Goal: Task Accomplishment & Management: Manage account settings

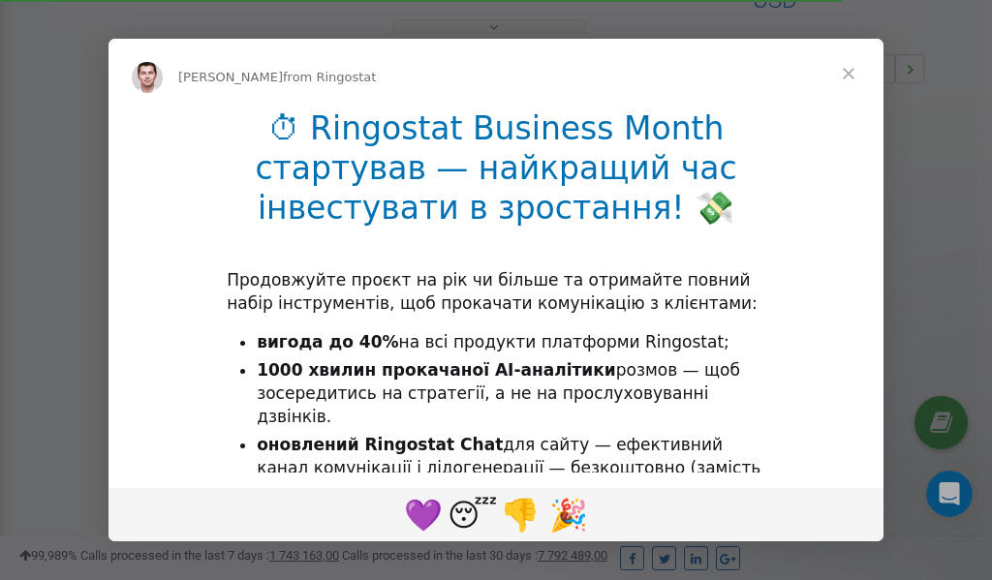
click at [851, 73] on span "Close" at bounding box center [849, 74] width 70 height 70
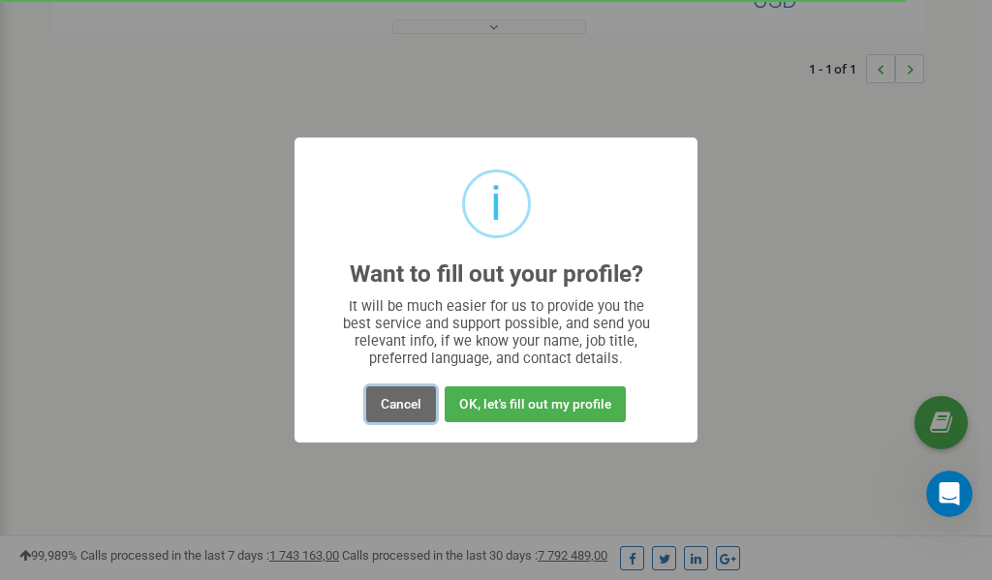
click at [394, 404] on button "Cancel" at bounding box center [401, 404] width 70 height 36
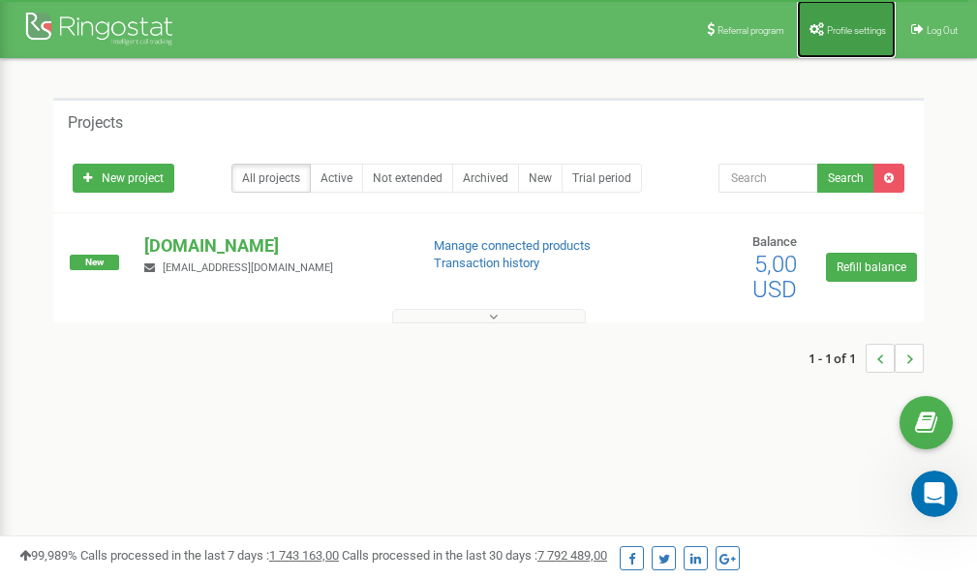
click at [838, 22] on link "Profile settings" at bounding box center [846, 29] width 99 height 58
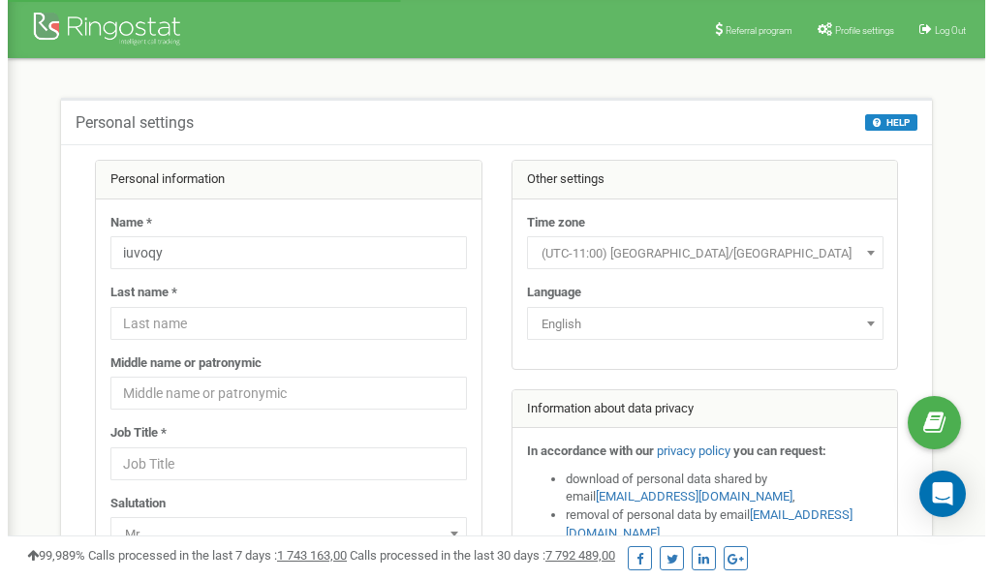
scroll to position [97, 0]
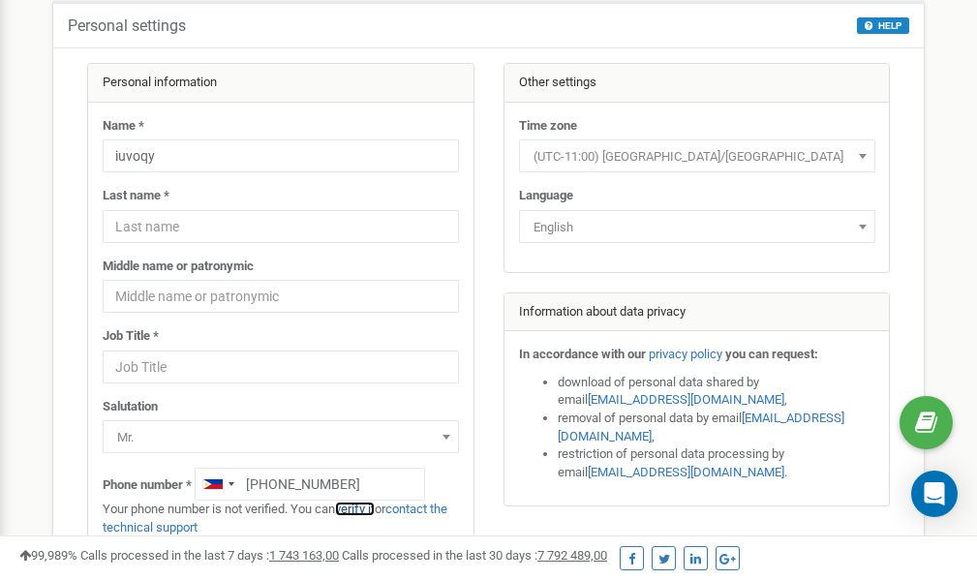
click at [357, 508] on link "verify it" at bounding box center [355, 509] width 40 height 15
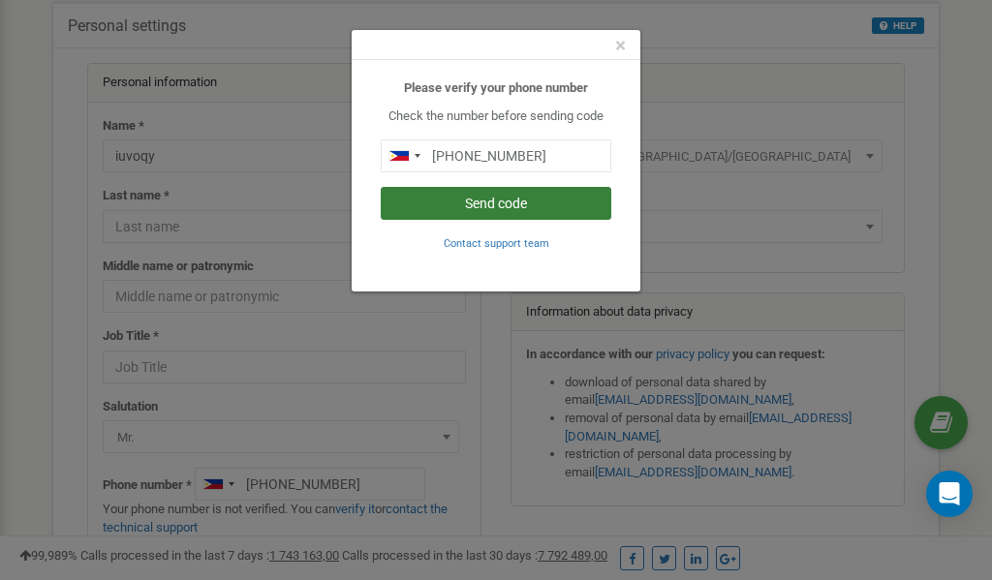
click at [527, 203] on button "Send code" at bounding box center [496, 203] width 231 height 33
